Goal: Information Seeking & Learning: Find specific fact

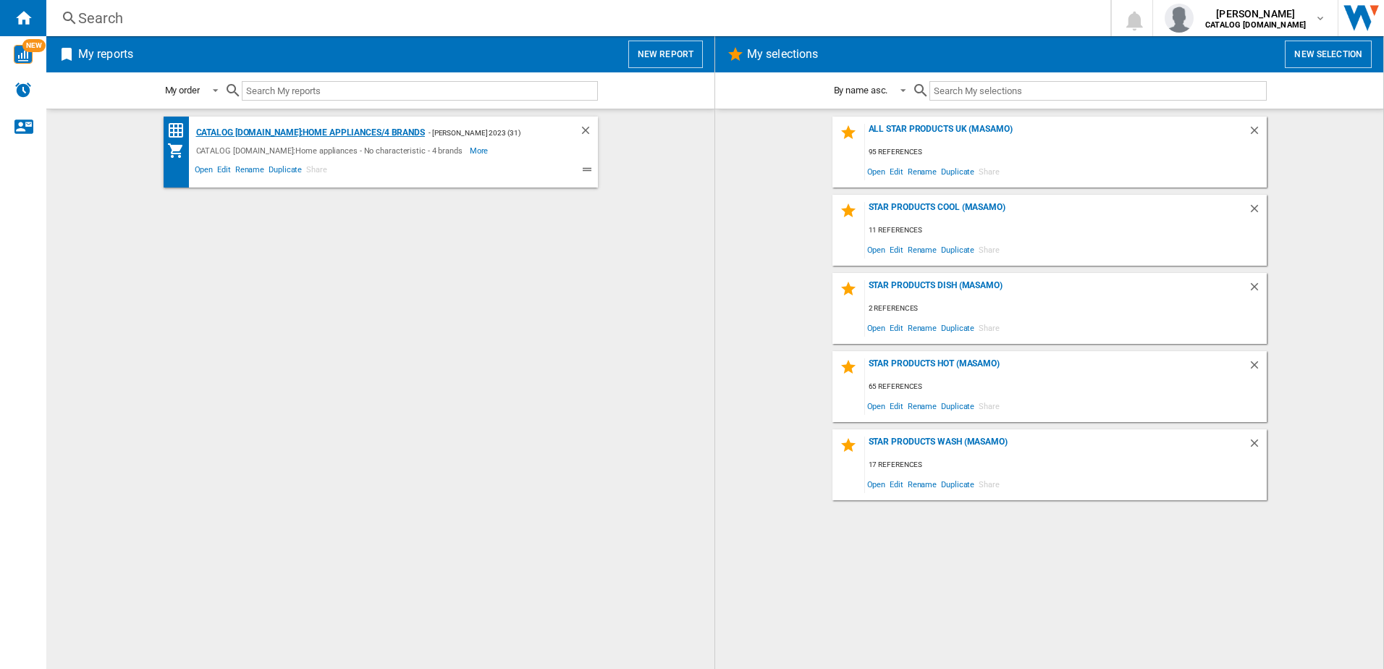
click at [224, 127] on div "CATALOG [DOMAIN_NAME]:Home appliances/4 brands" at bounding box center [309, 133] width 232 height 18
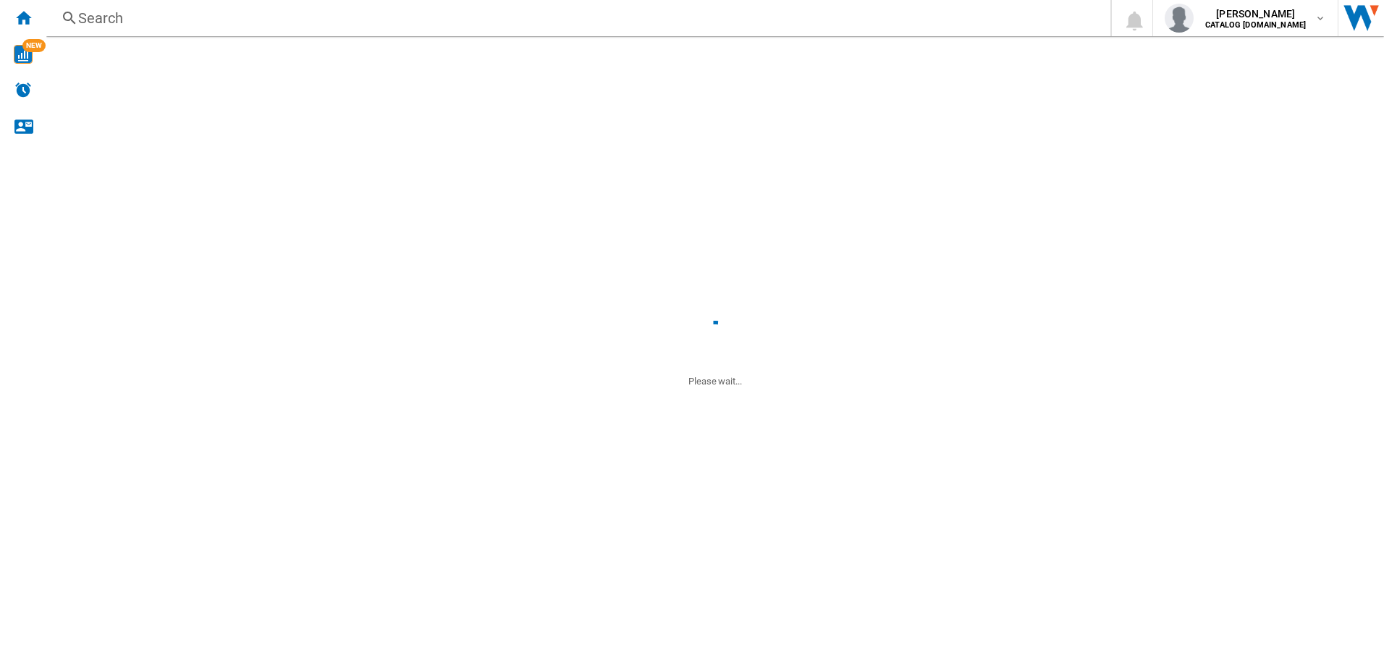
click at [224, 132] on div "CATALOG [DOMAIN_NAME]:Home appliances/4 brands" at bounding box center [309, 133] width 232 height 18
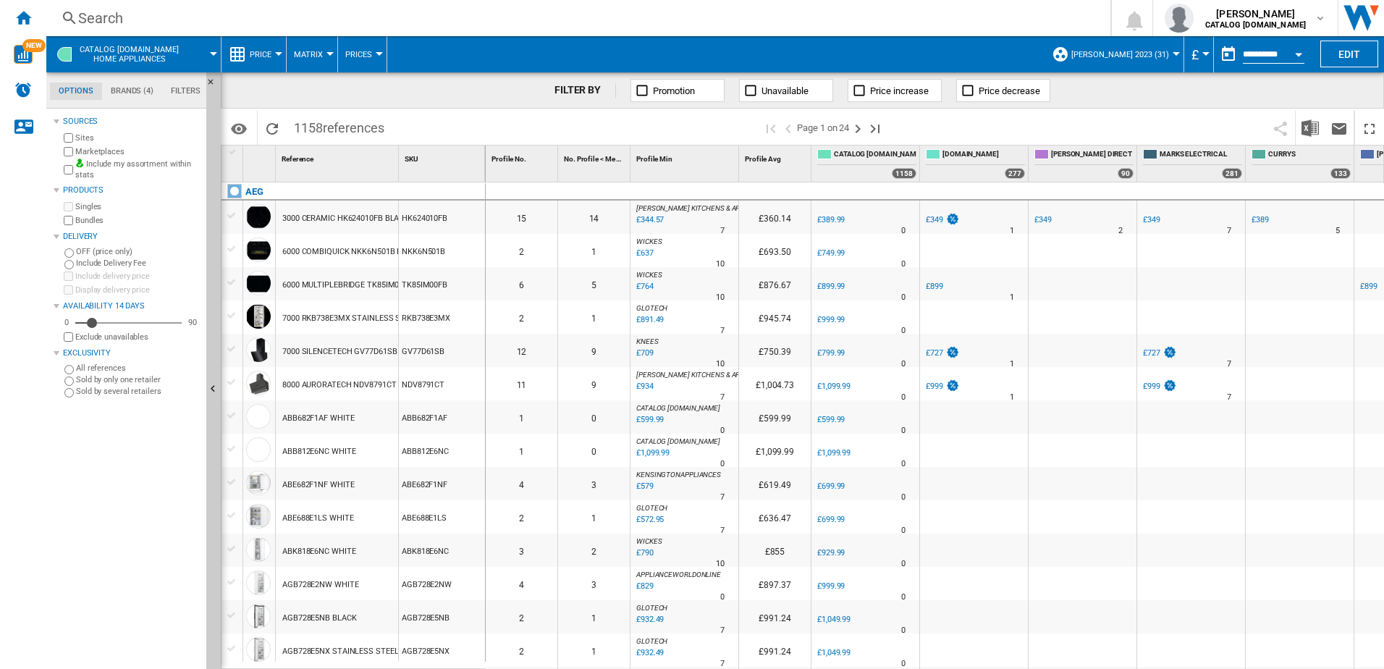
click at [227, 21] on div "Search" at bounding box center [575, 18] width 994 height 20
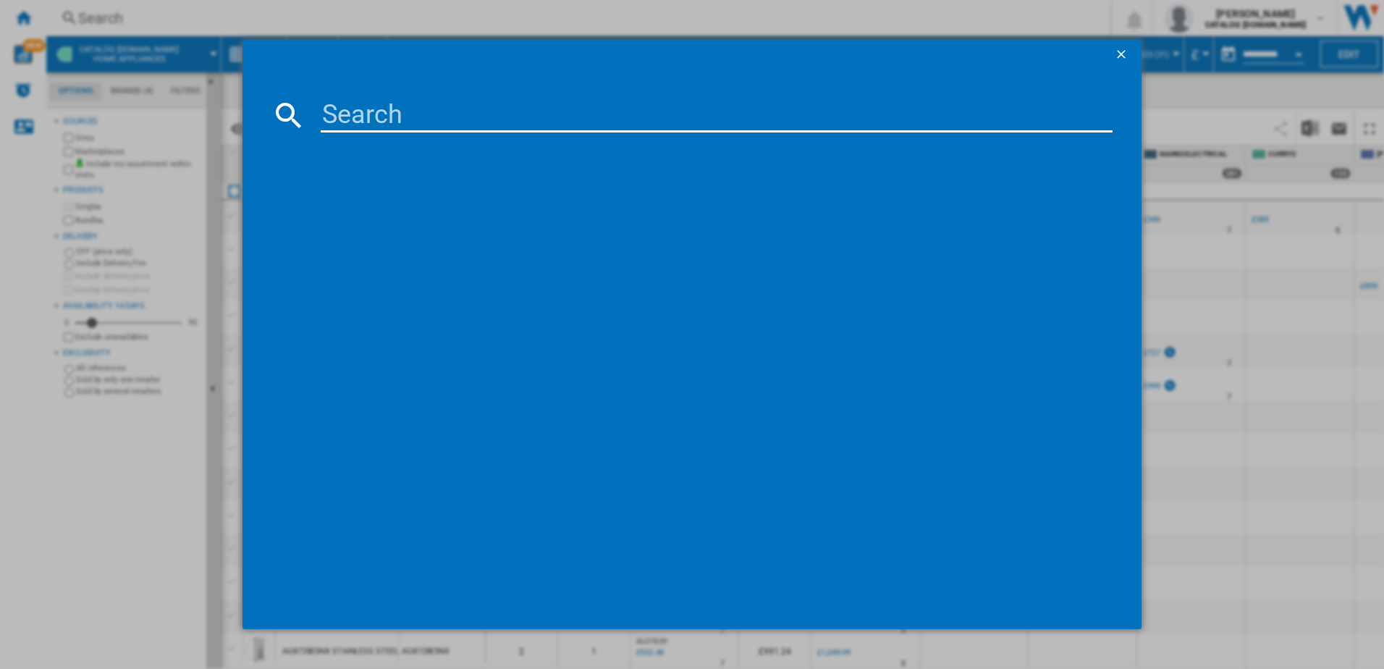
click at [343, 115] on input at bounding box center [717, 115] width 792 height 35
type input "hgx6400sm"
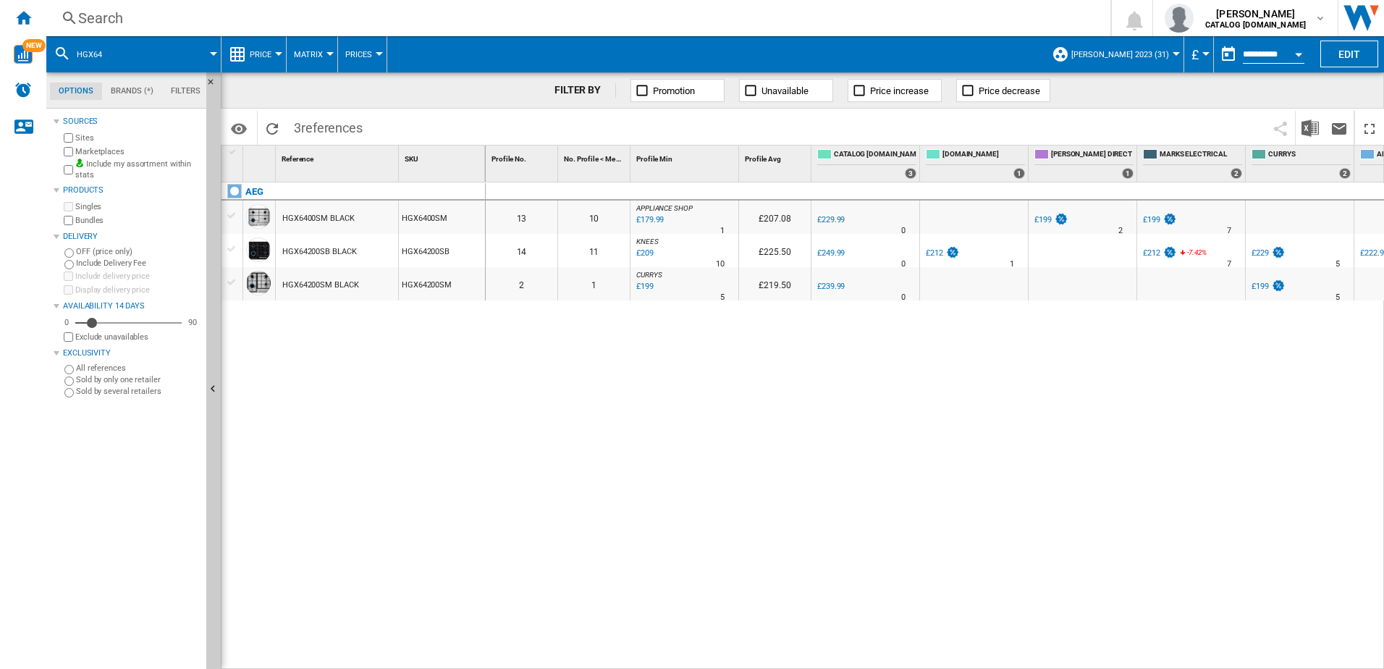
click at [221, 18] on div "Search" at bounding box center [575, 18] width 994 height 20
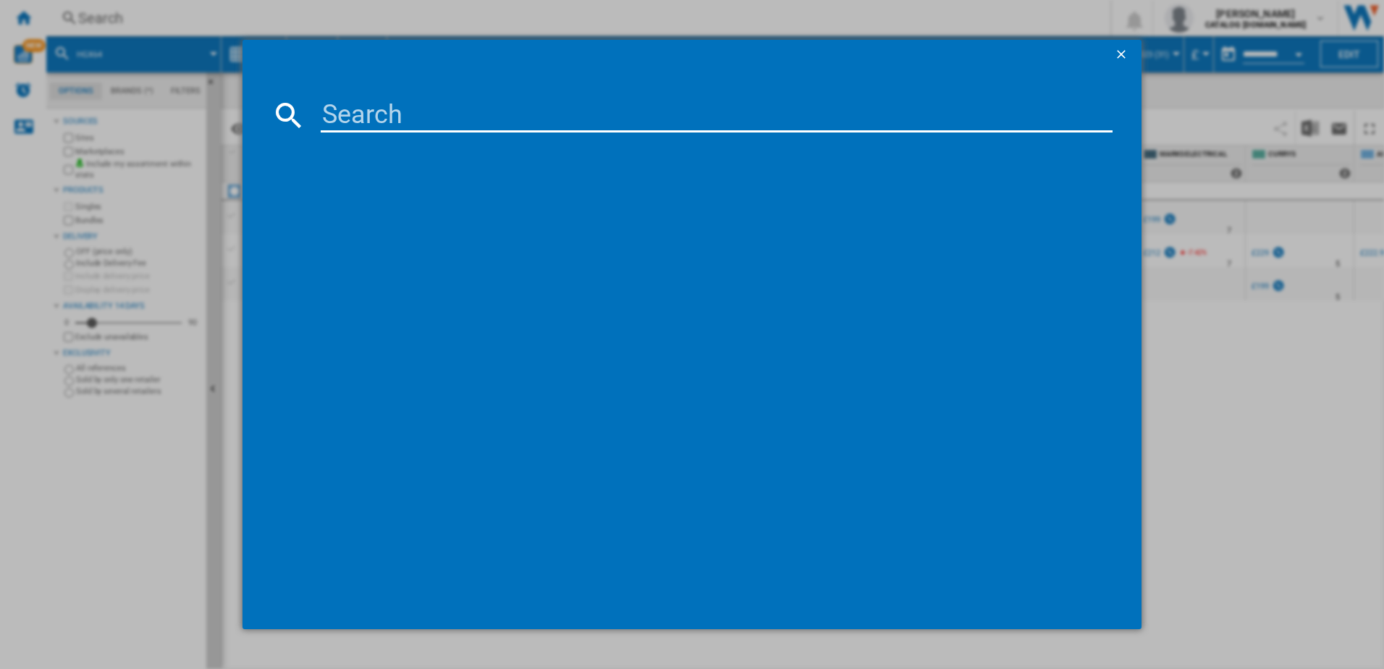
click at [357, 109] on input at bounding box center [717, 115] width 792 height 35
type input "iax84411cb"
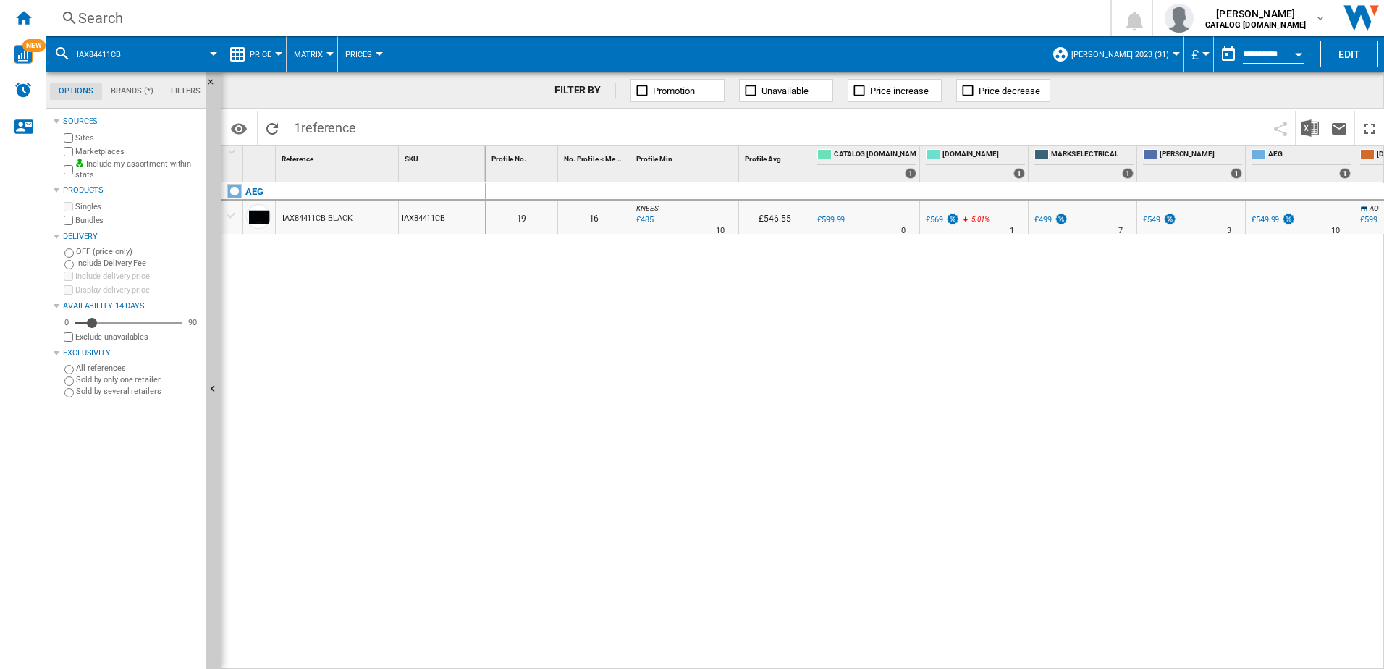
click at [118, 9] on div "Search" at bounding box center [575, 18] width 994 height 20
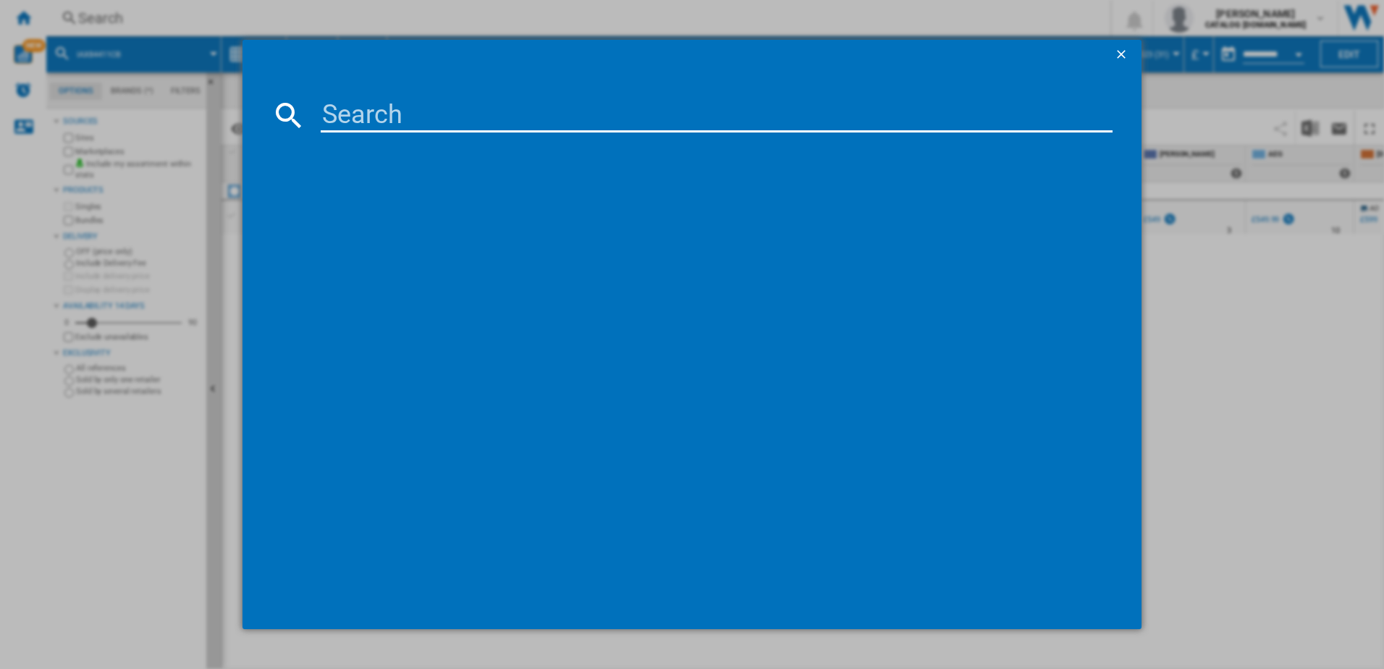
click at [334, 114] on input at bounding box center [717, 115] width 792 height 35
type input "ibs6420scb"
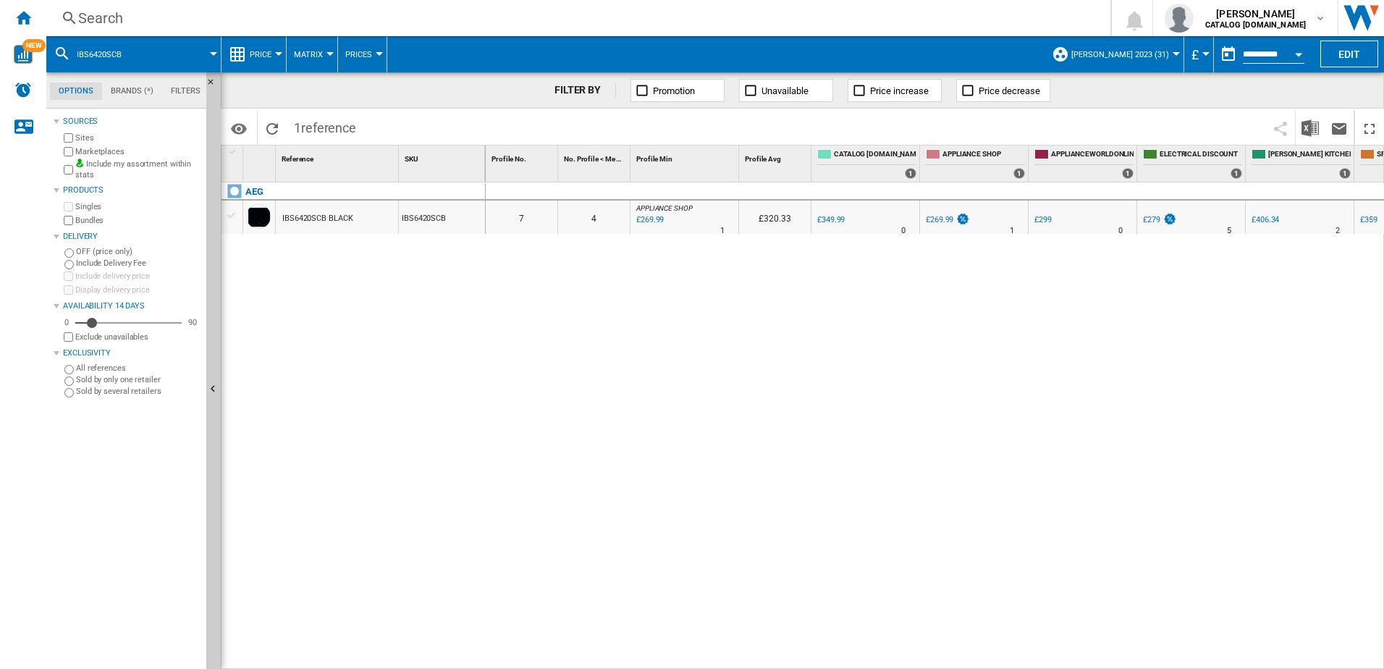
click at [147, 4] on div "Search Search 0 scott thomson CATALOG ELECTROLUX.UK CATALOG ELECTROLUX.UK My se…" at bounding box center [714, 18] width 1337 height 36
click at [158, 22] on div "Search" at bounding box center [575, 18] width 994 height 20
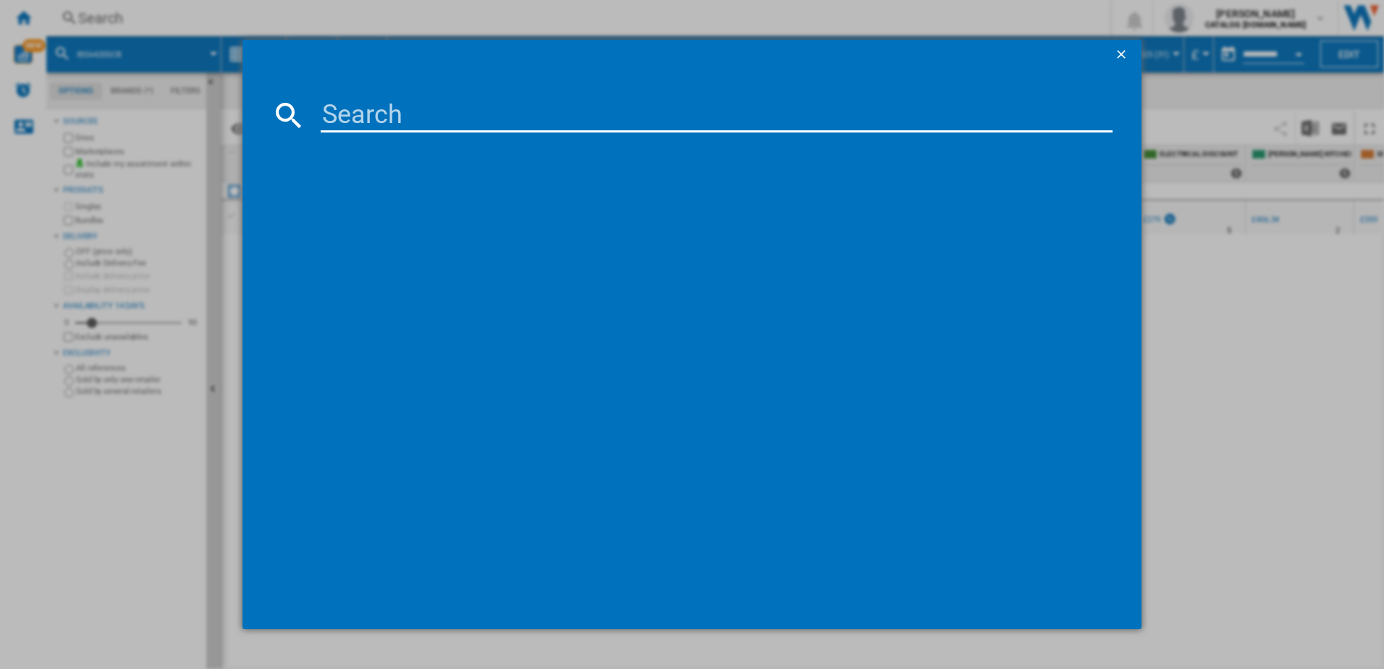
click at [329, 111] on input at bounding box center [717, 115] width 792 height 35
type input "to64icoxfb"
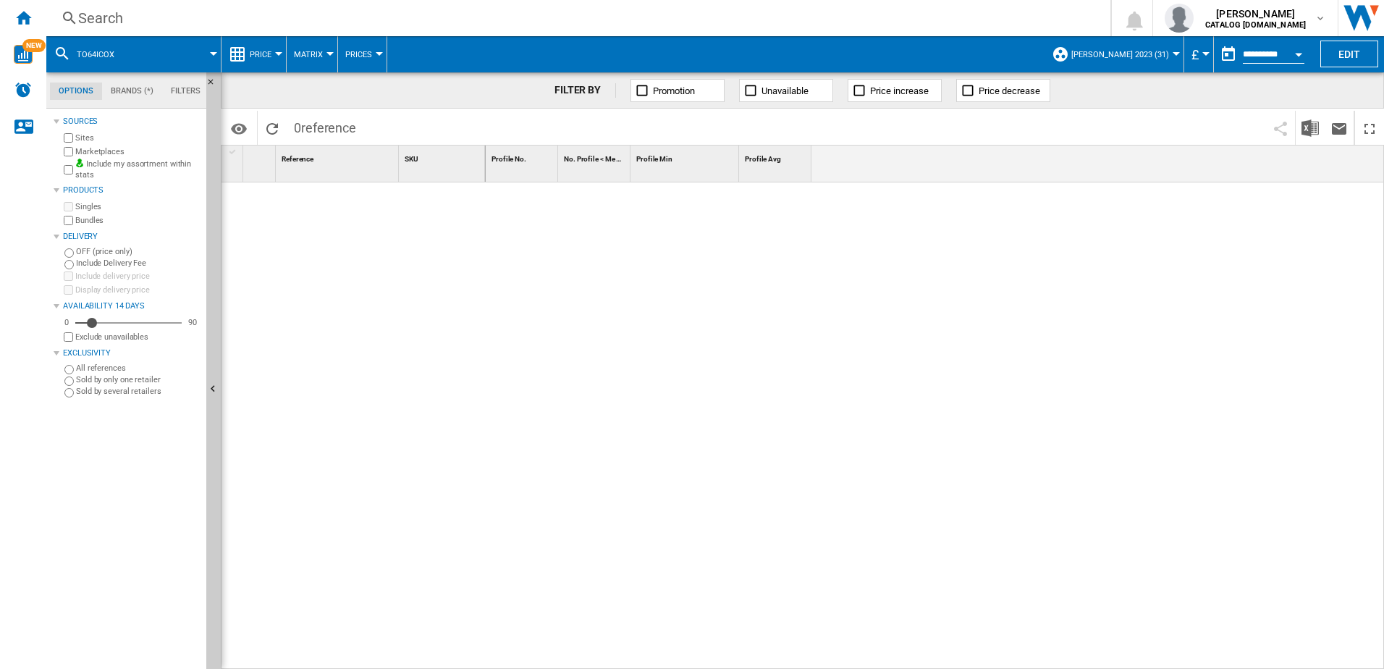
click at [218, 19] on div "Search" at bounding box center [575, 18] width 994 height 20
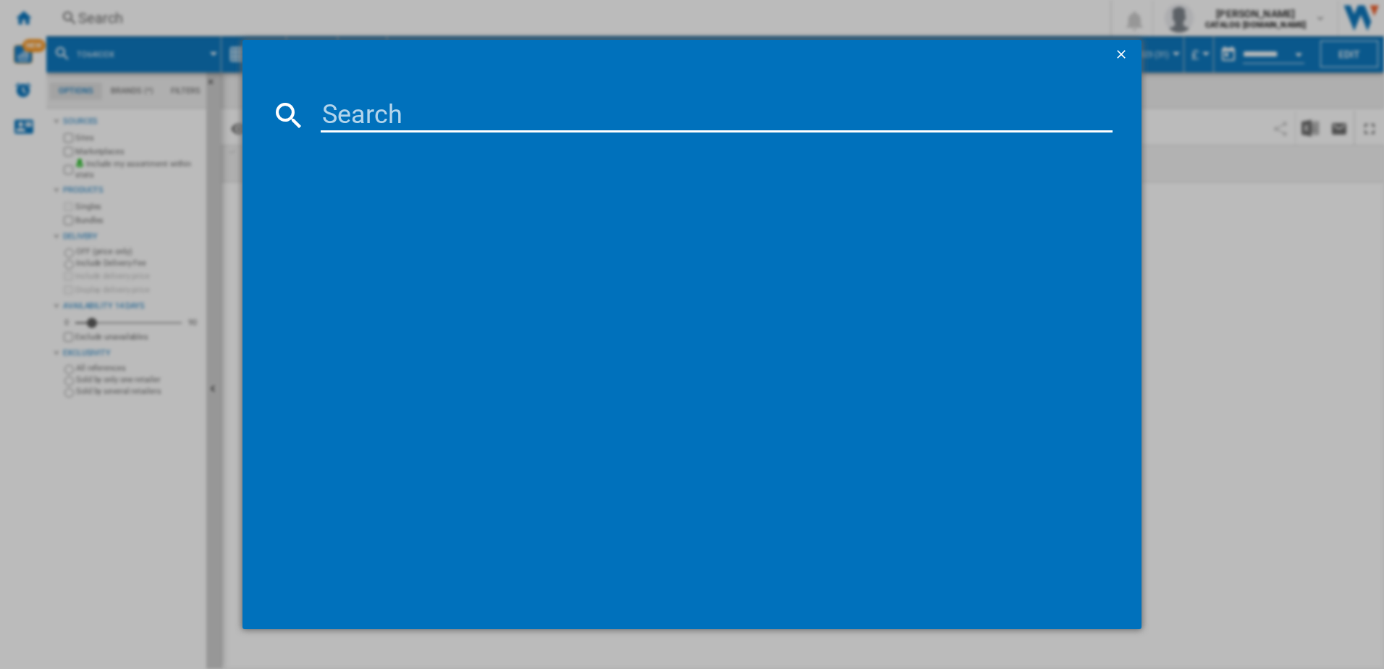
click at [352, 121] on input at bounding box center [717, 115] width 792 height 35
type input "to64ic"
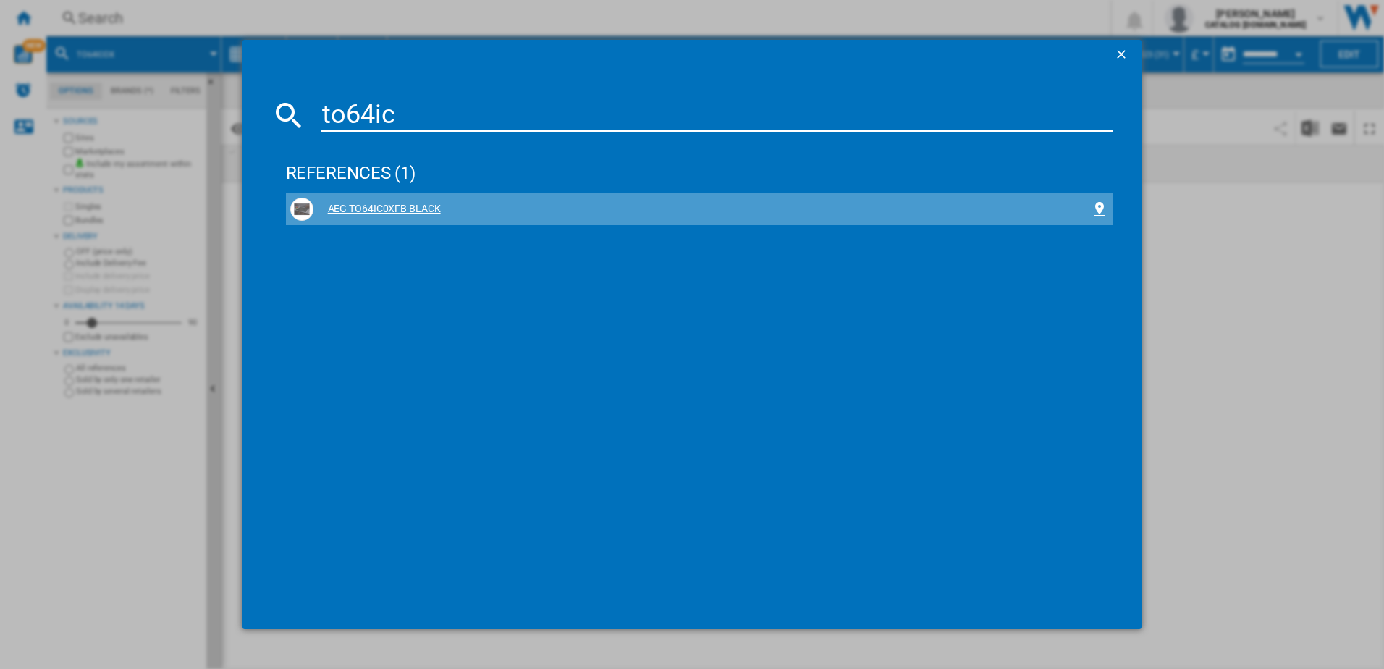
click at [346, 210] on div "AEG TO64IC0XFB BLACK" at bounding box center [702, 209] width 778 height 14
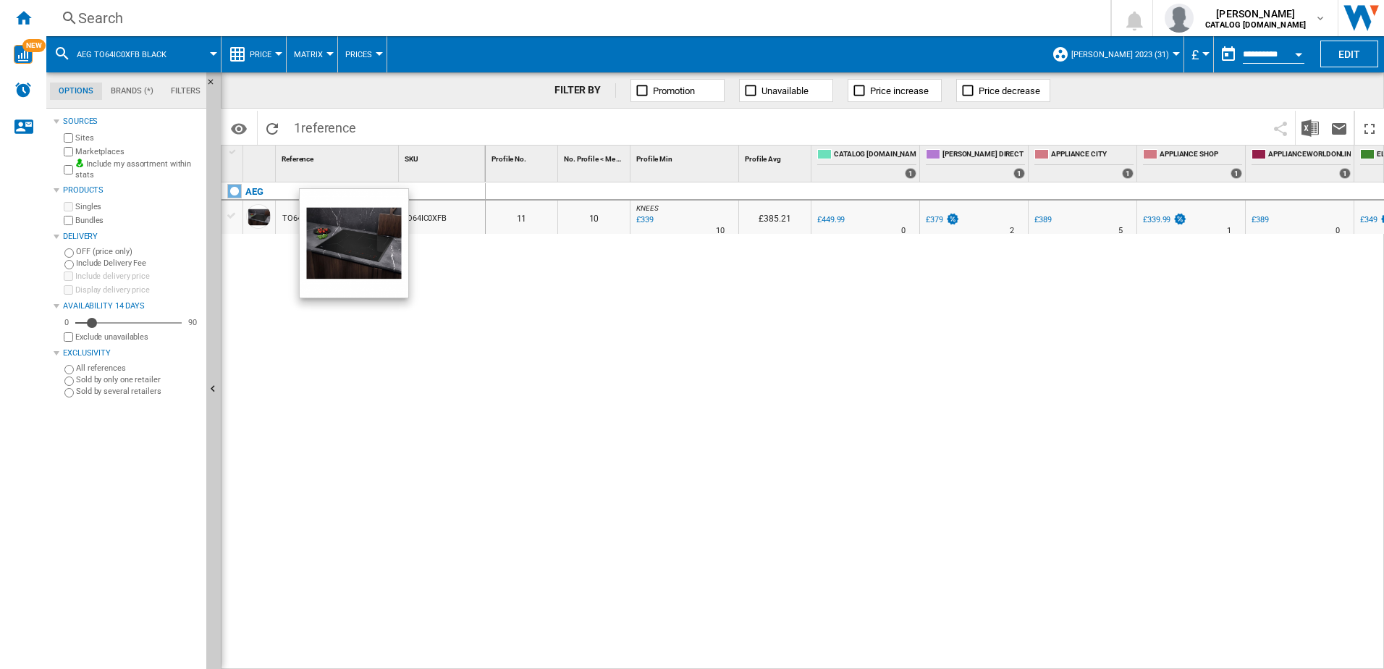
click at [260, 218] on div at bounding box center [258, 216] width 25 height 25
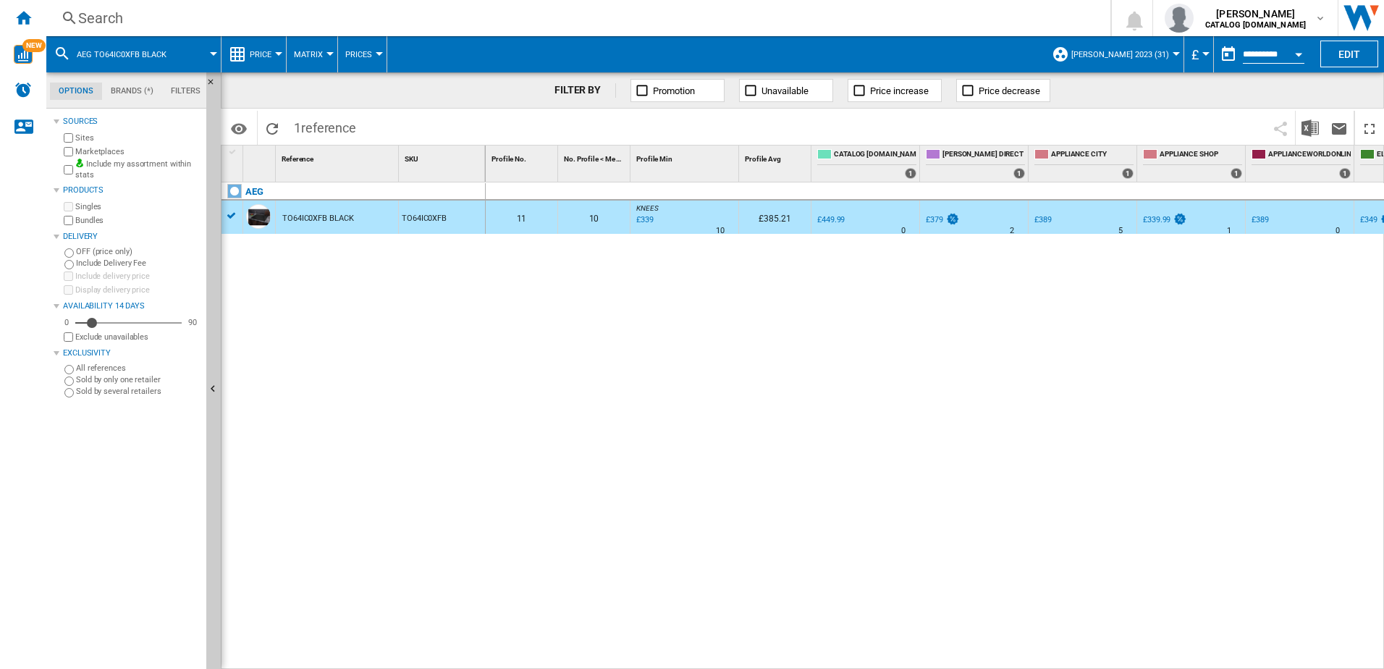
click at [190, 26] on div "Search" at bounding box center [575, 18] width 994 height 20
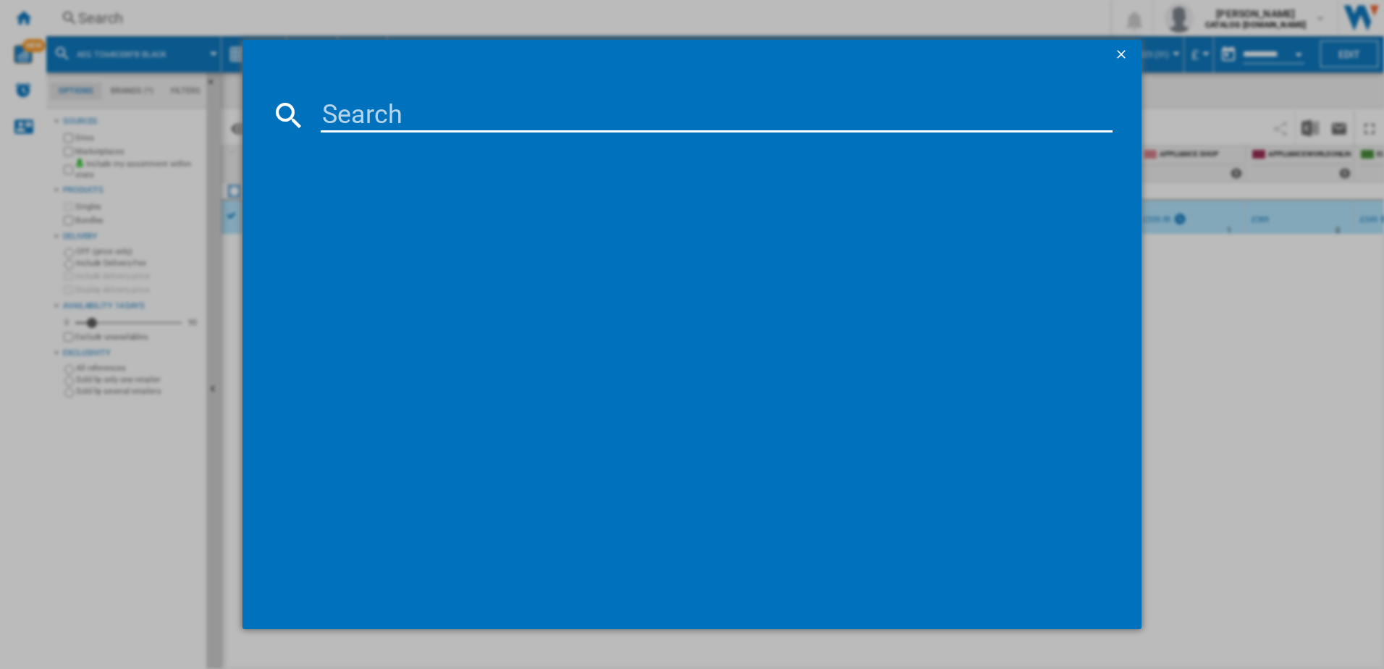
click at [341, 118] on input at bounding box center [717, 115] width 792 height 35
type input "to84iboofb"
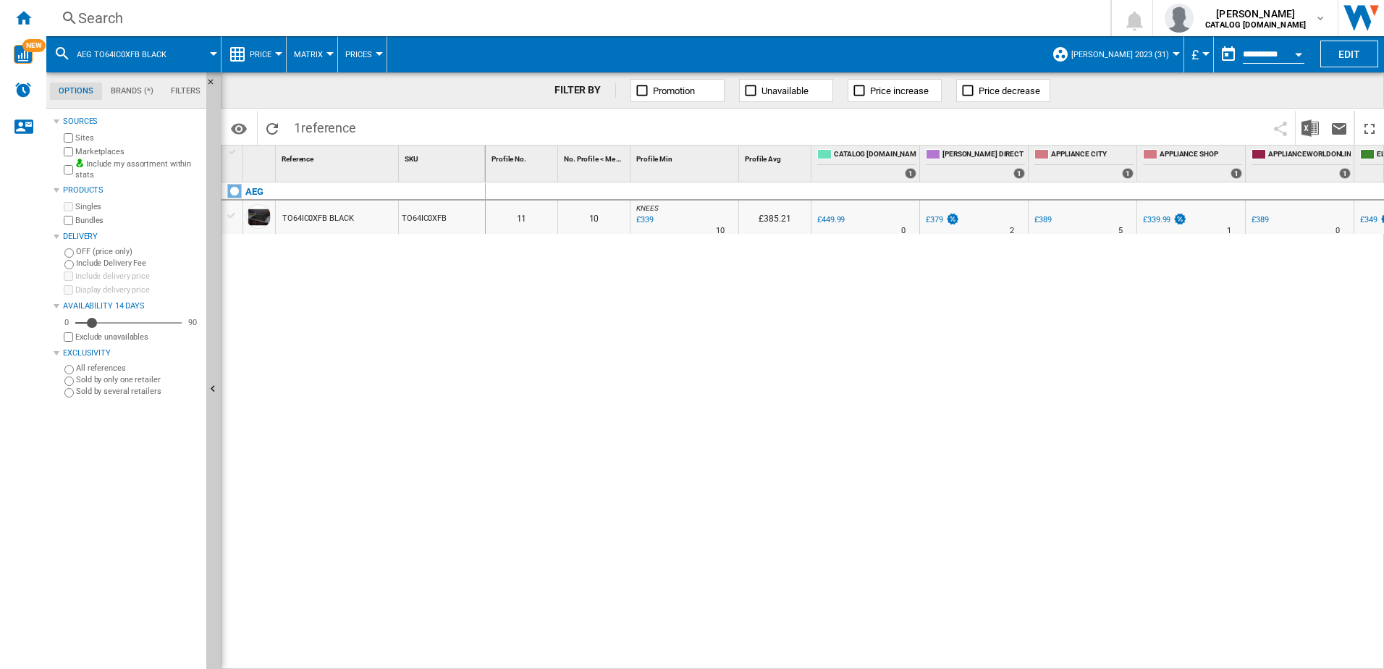
click at [201, 19] on div "Search" at bounding box center [575, 18] width 994 height 20
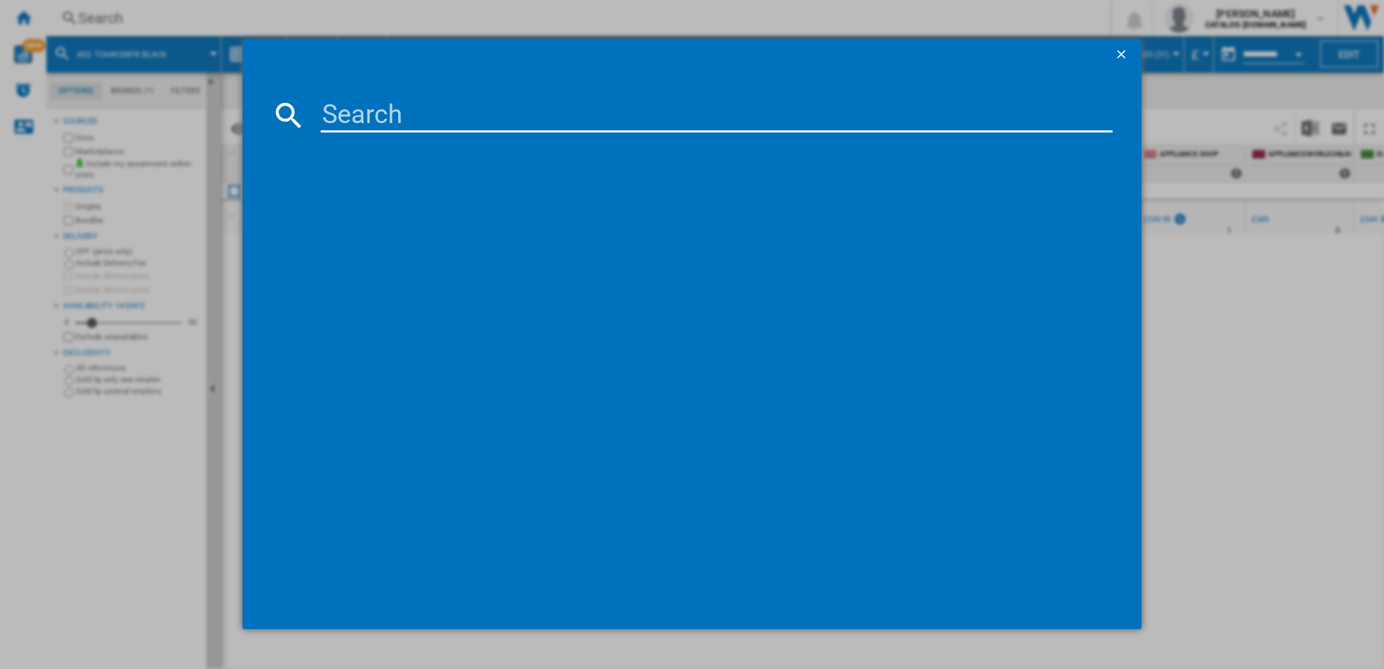
click at [344, 109] on input at bounding box center [717, 115] width 792 height 35
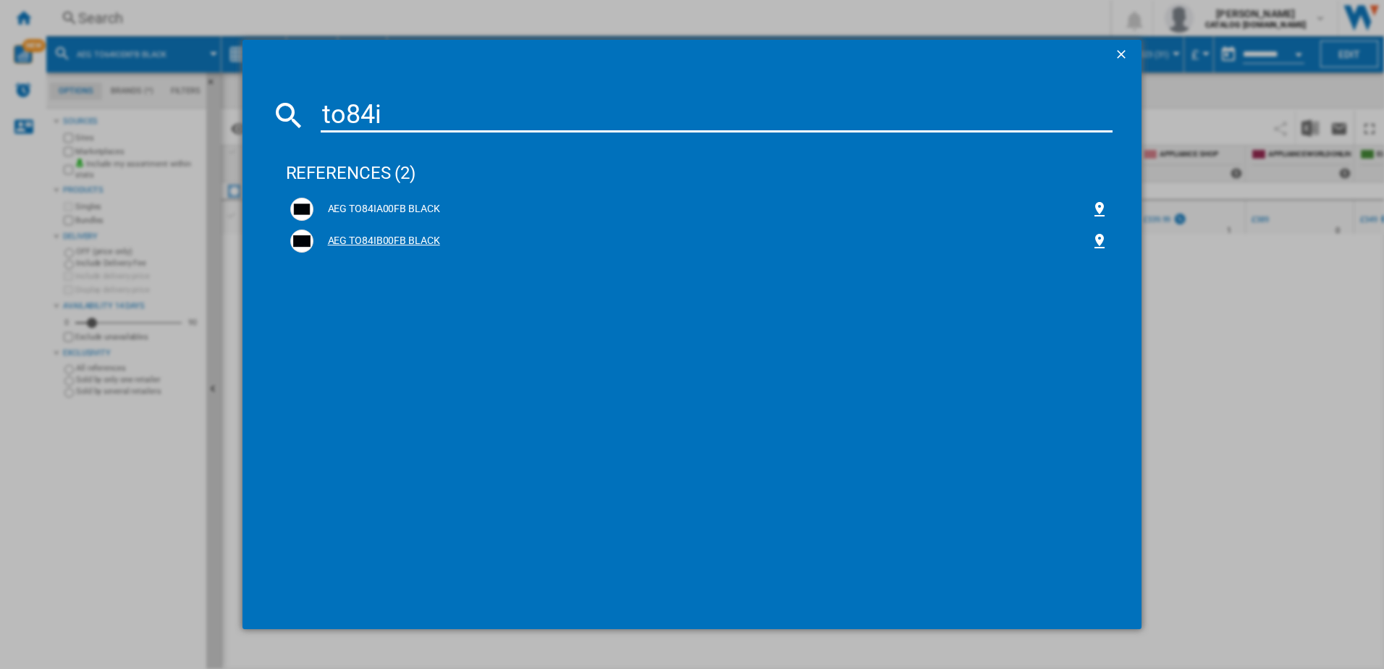
type input "to84i"
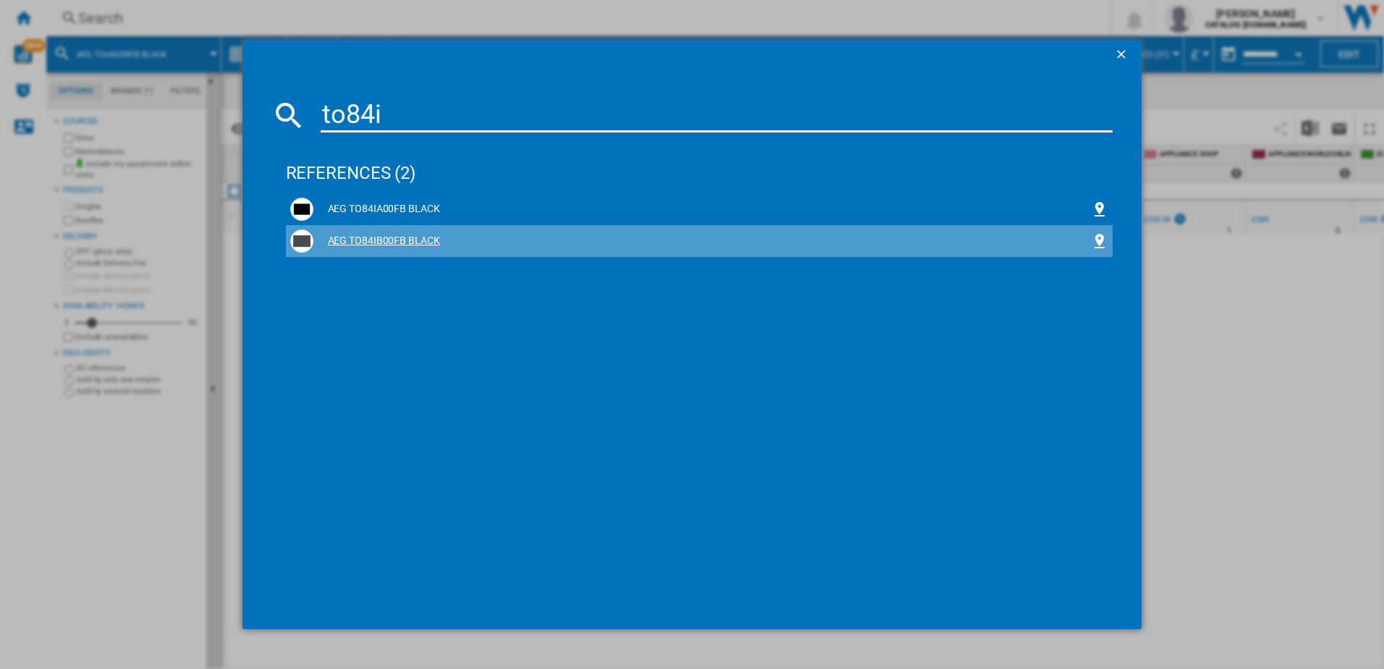
click at [353, 237] on div "AEG TO84IB00FB BLACK" at bounding box center [702, 241] width 778 height 14
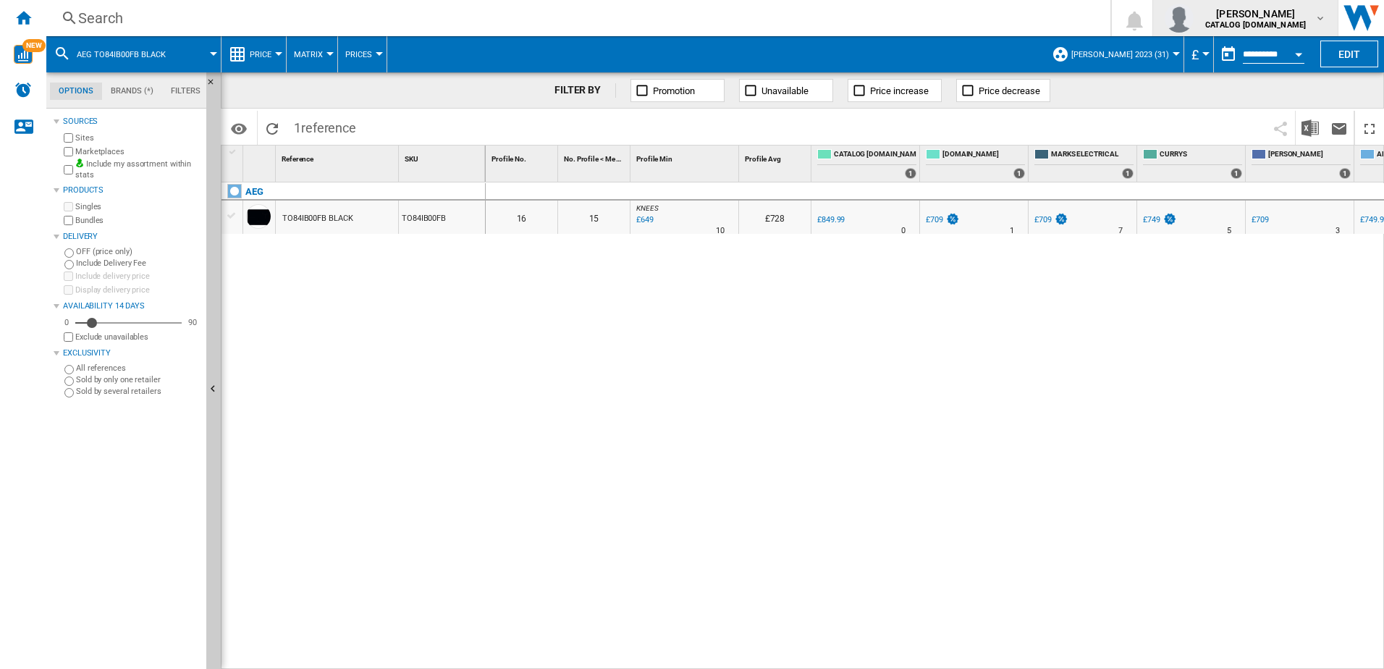
click at [1227, 19] on span "scott thomson" at bounding box center [1255, 14] width 101 height 14
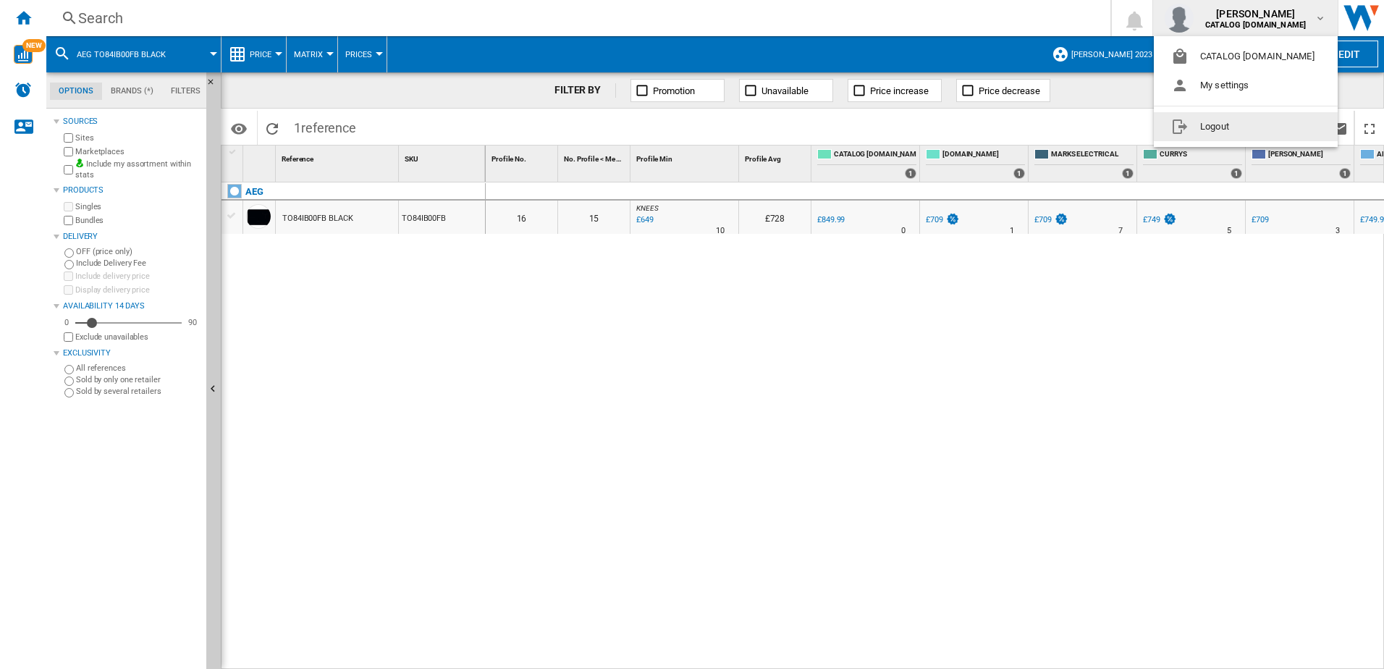
click at [1204, 126] on button "Logout" at bounding box center [1246, 126] width 184 height 29
